Goal: Task Accomplishment & Management: Manage account settings

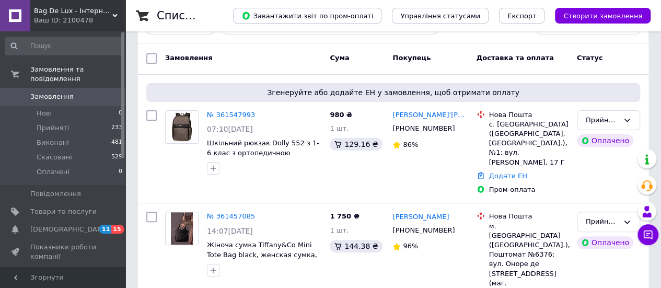
scroll to position [52, 0]
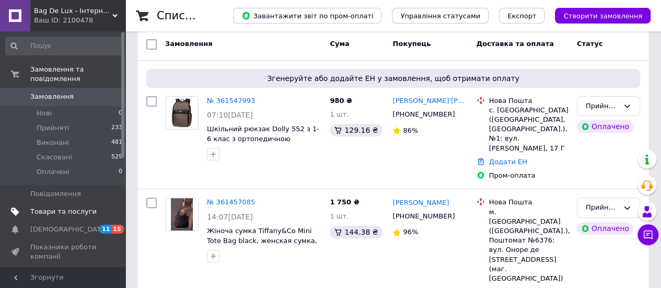
click at [37, 207] on span "Товари та послуги" at bounding box center [63, 211] width 66 height 9
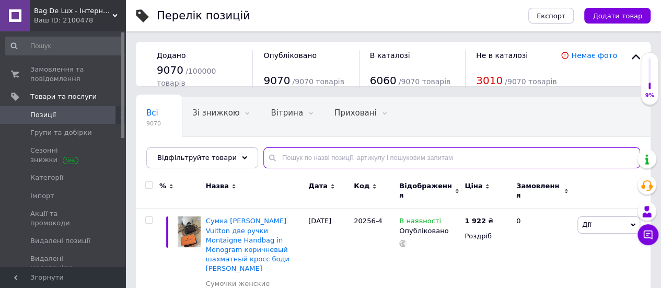
click at [274, 153] on input "text" at bounding box center [452, 157] width 377 height 21
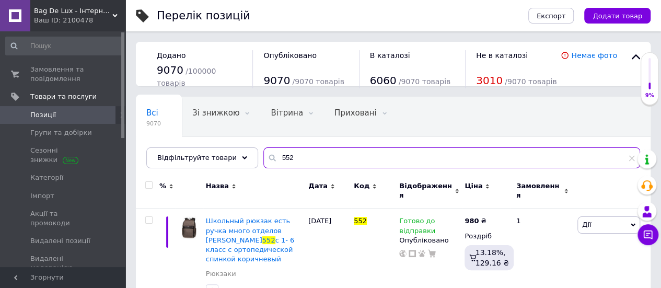
scroll to position [25, 0]
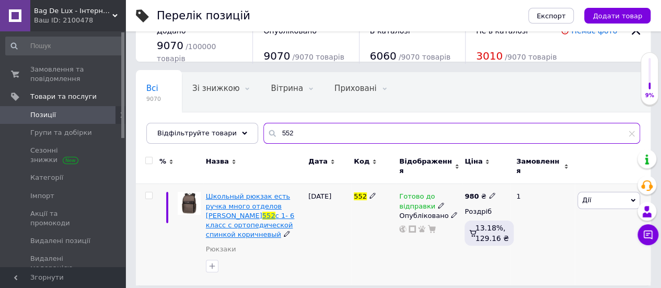
type input "552"
click at [246, 202] on span "Школьный рюкзак есть ручка много отделов Dolly Долли" at bounding box center [248, 205] width 84 height 27
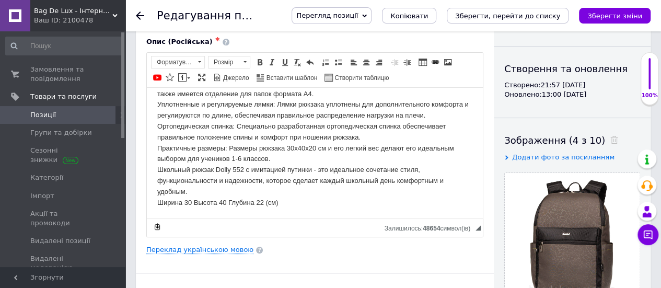
scroll to position [105, 0]
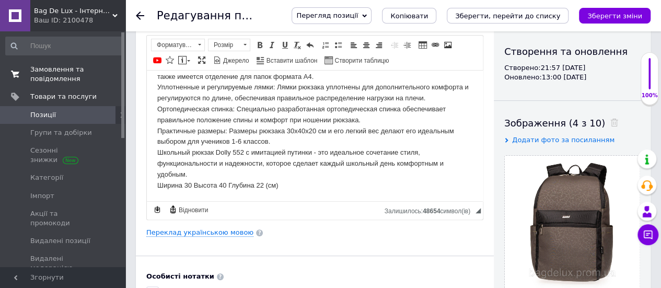
click at [45, 73] on span "Замовлення та повідомлення" at bounding box center [63, 74] width 66 height 19
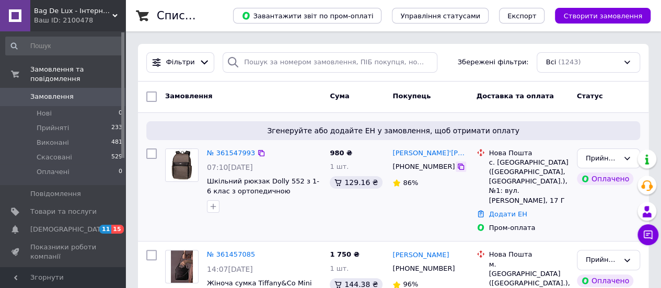
click at [457, 167] on icon at bounding box center [461, 167] width 8 height 8
click at [497, 215] on link "Додати ЕН" at bounding box center [508, 214] width 38 height 8
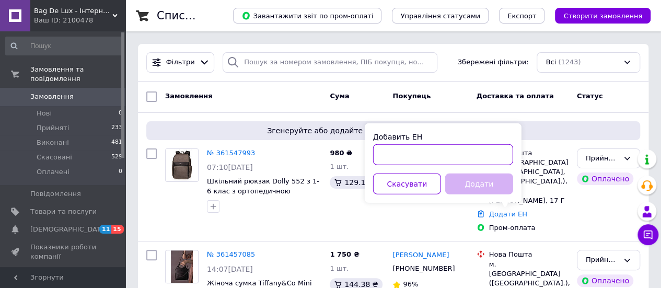
click at [390, 150] on input "Добавить ЕН" at bounding box center [443, 154] width 140 height 21
paste input "20451247450556"
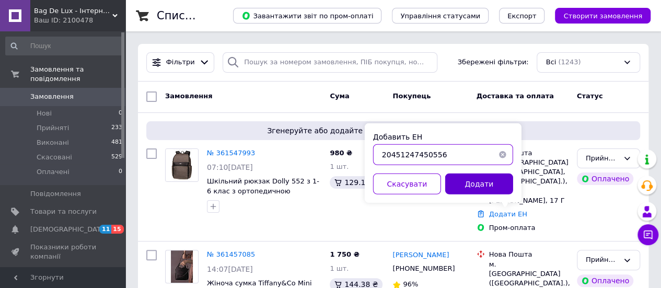
type input "20451247450556"
click at [477, 184] on button "Додати" at bounding box center [479, 184] width 68 height 21
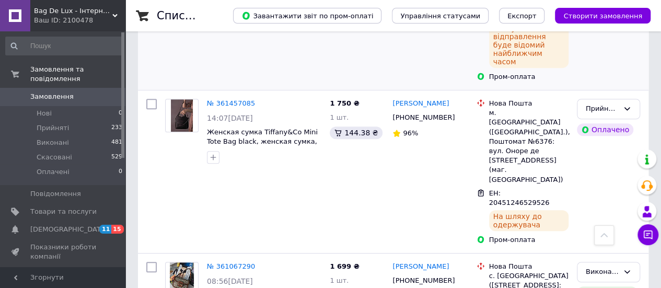
scroll to position [157, 0]
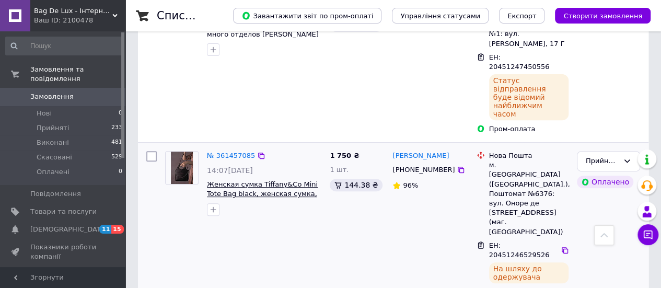
click at [265, 180] on span "Женская сумка Tiffany&Co Mini Tote Bag black, женская сумка, Тиффани энд Ко чер…" at bounding box center [263, 193] width 113 height 27
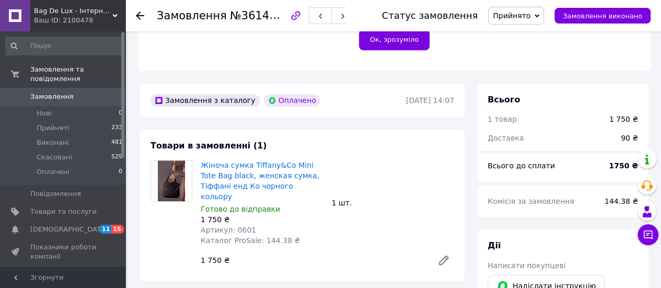
scroll to position [366, 0]
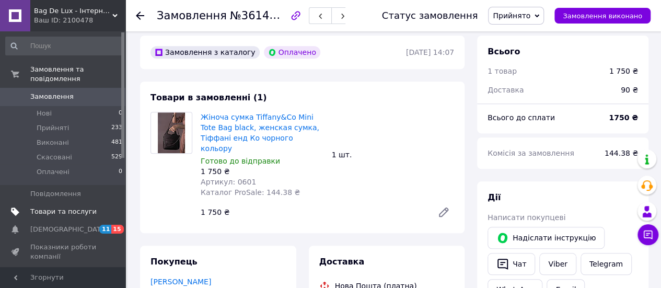
click at [47, 207] on span "Товари та послуги" at bounding box center [63, 211] width 66 height 9
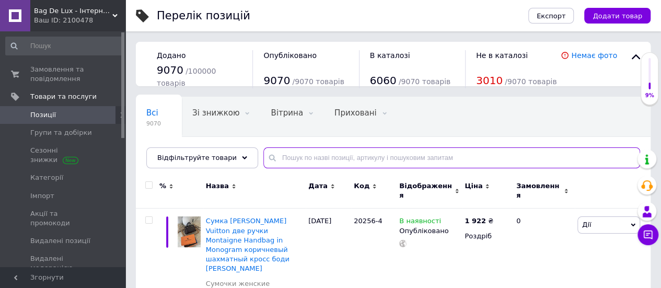
click at [283, 156] on input "text" at bounding box center [452, 157] width 377 height 21
type input "1601"
